Goal: Book appointment/travel/reservation

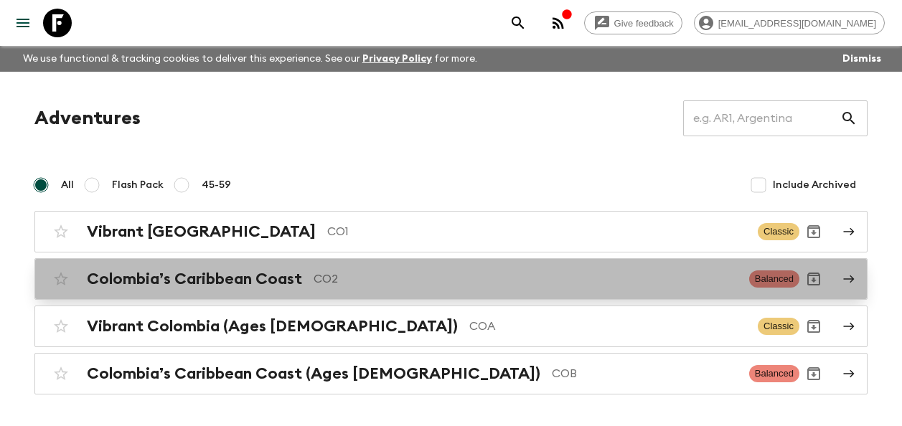
click at [359, 277] on p "CO2" at bounding box center [526, 279] width 424 height 17
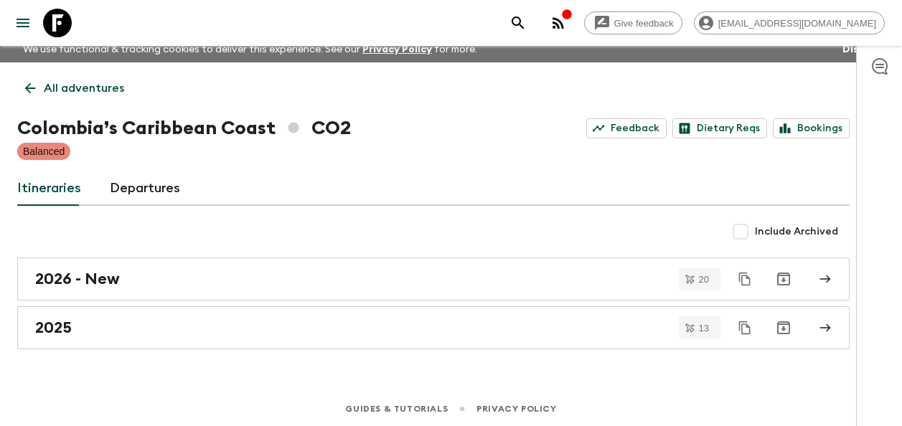
scroll to position [11, 0]
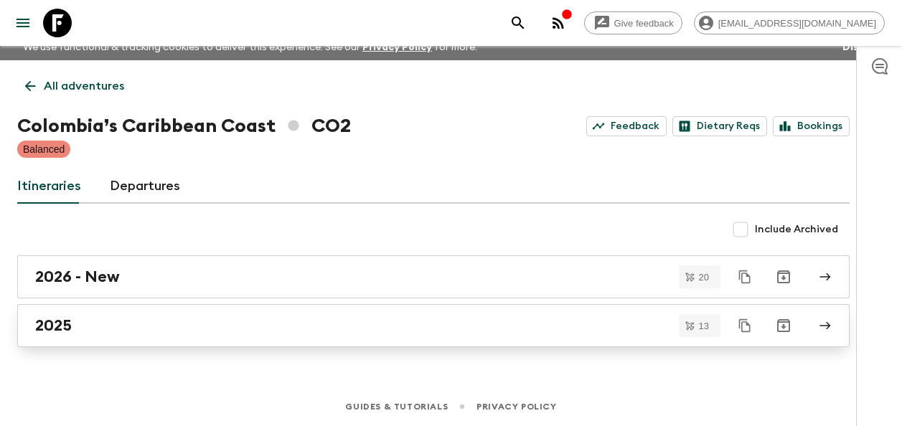
click at [144, 315] on link "2025" at bounding box center [433, 325] width 833 height 43
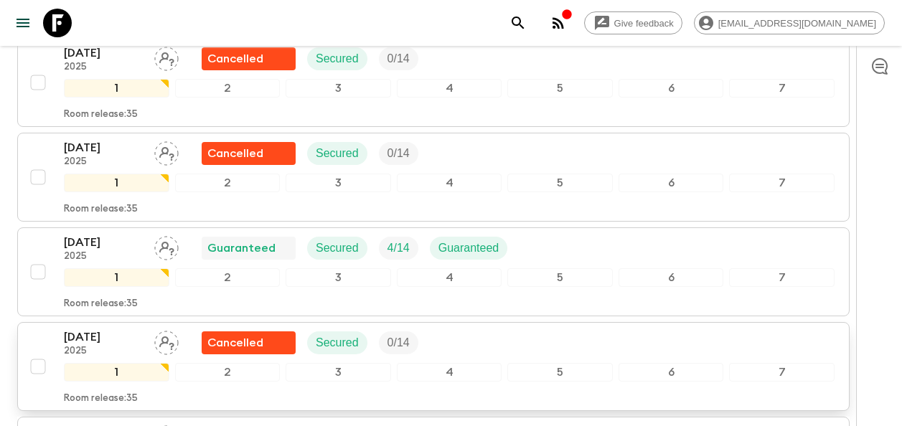
scroll to position [729, 0]
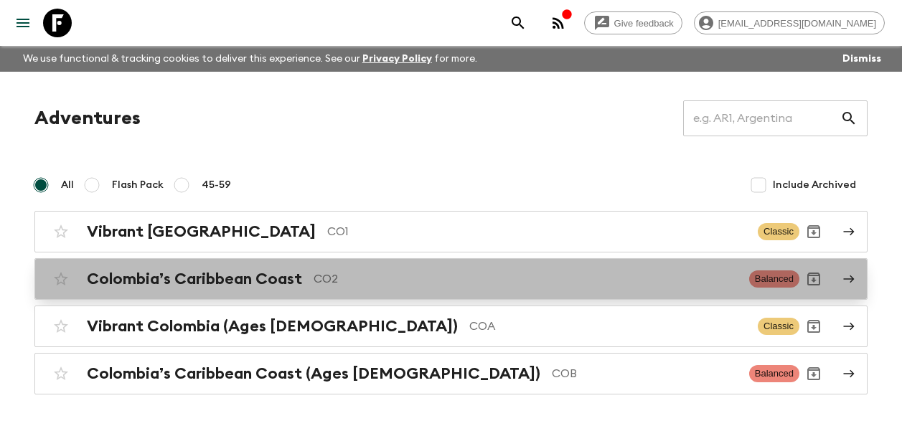
click at [393, 284] on p "CO2" at bounding box center [526, 279] width 424 height 17
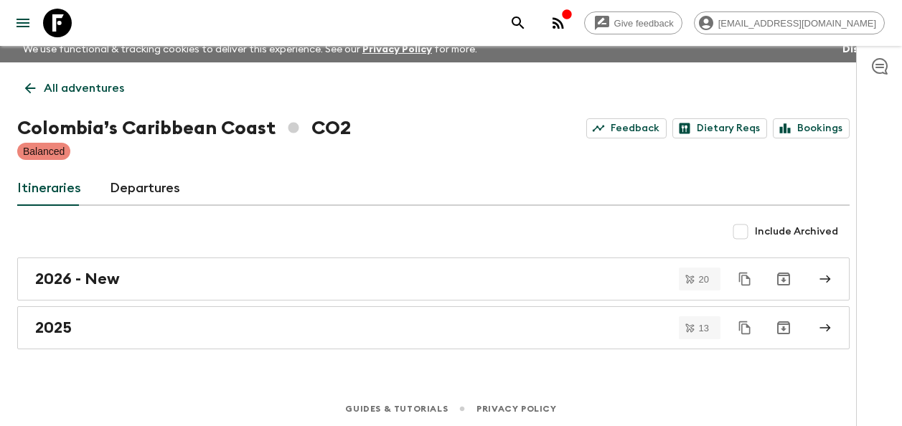
scroll to position [11, 0]
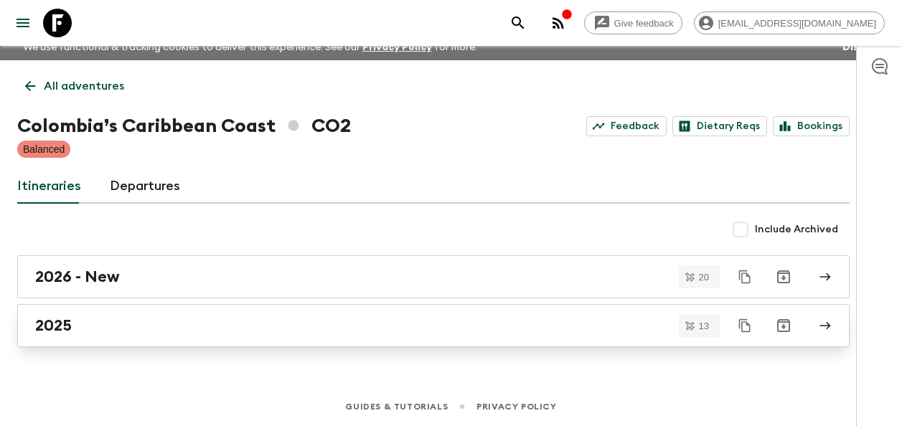
click at [105, 320] on div "2025" at bounding box center [419, 326] width 769 height 19
